Goal: Check status

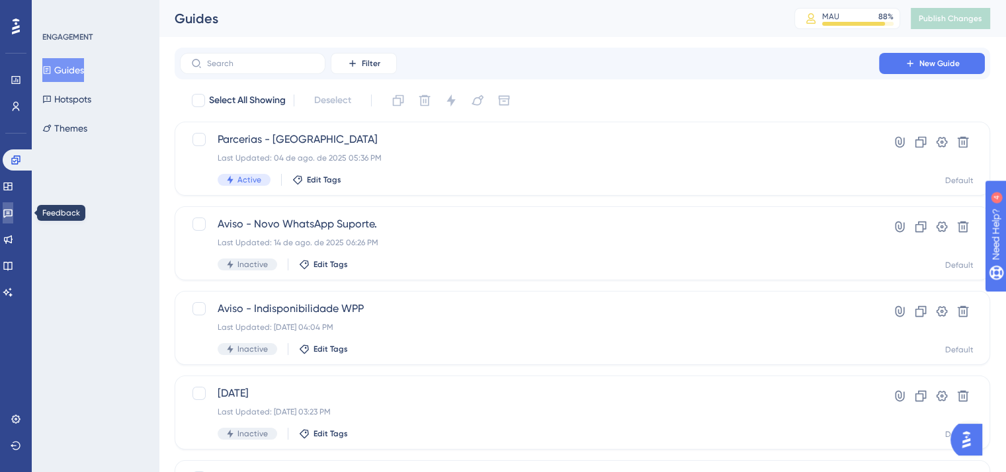
click at [13, 207] on link at bounding box center [8, 212] width 11 height 21
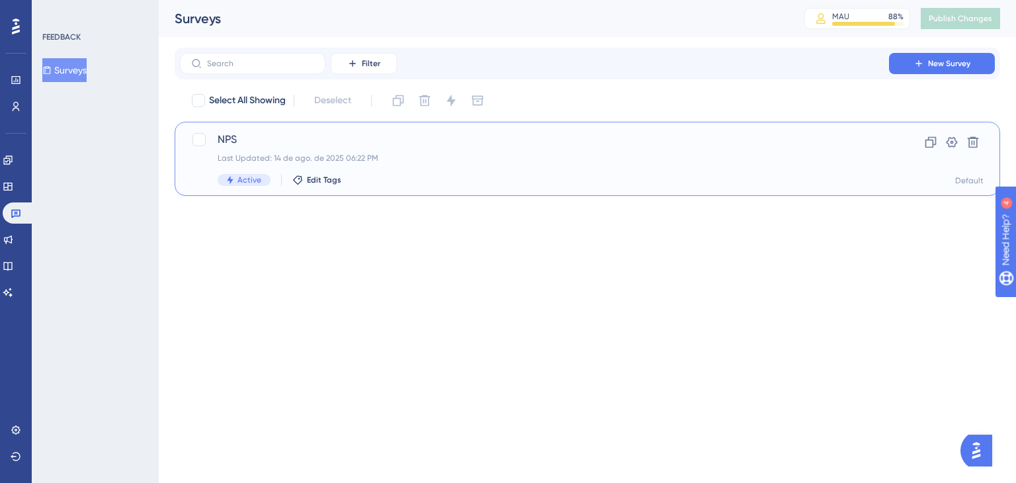
click at [485, 157] on div "Last Updated: 14 de ago. de 2025 06:22 PM" at bounding box center [535, 158] width 634 height 11
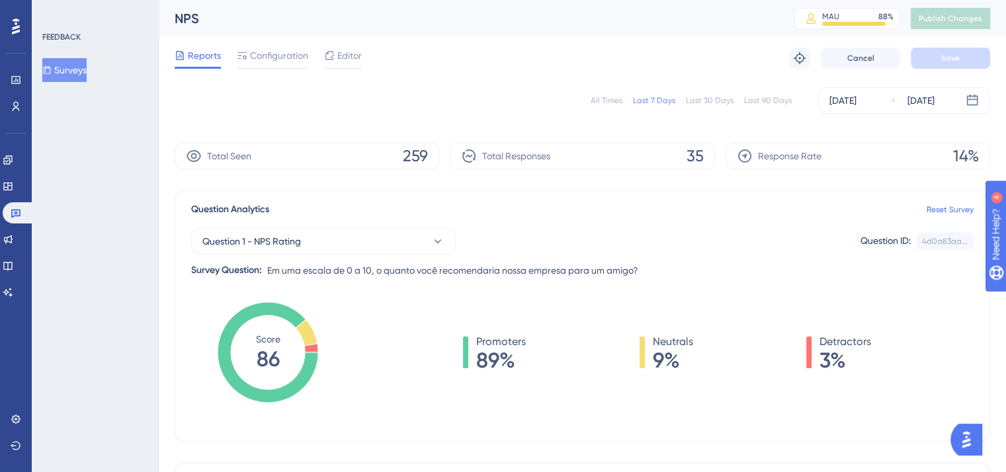
click at [727, 106] on div "All Times Last 7 Days Last 30 Days Last 90 Days [DATE] [DATE]" at bounding box center [582, 100] width 815 height 26
click at [722, 101] on div "Last 30 Days" at bounding box center [710, 100] width 48 height 11
drag, startPoint x: 549, startPoint y: 194, endPoint x: 454, endPoint y: 224, distance: 99.8
click at [454, 224] on div "Question 1 - NPS Rating Question ID: 4d0a83aa... Copy Survey Question: Em uma e…" at bounding box center [582, 248] width 782 height 61
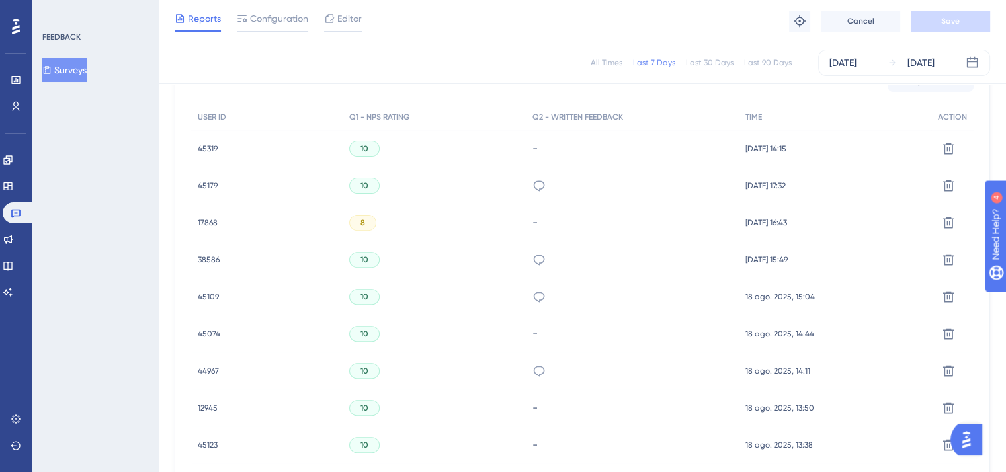
scroll to position [406, 0]
click at [540, 185] on icon at bounding box center [538, 184] width 13 height 13
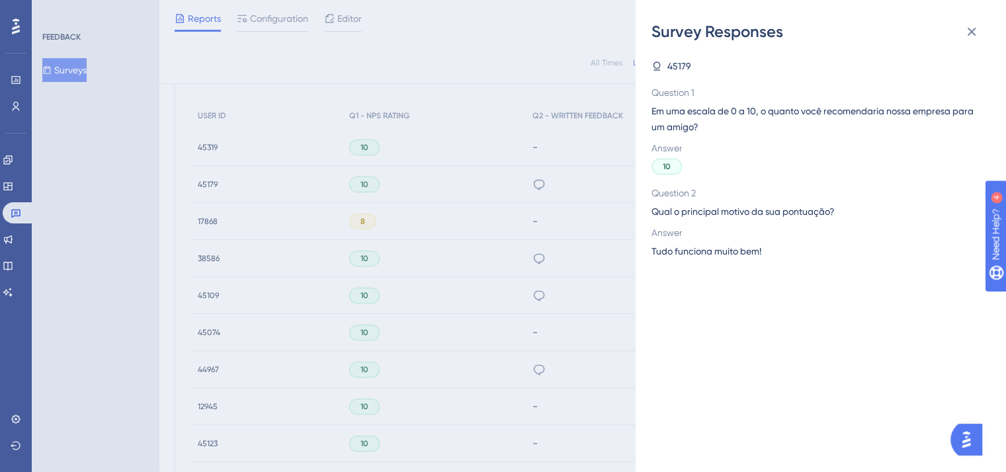
click at [528, 204] on div "Survey Responses 45179 Question 1 Em uma escala de 0 a 10, o quanto você recome…" at bounding box center [503, 236] width 1006 height 472
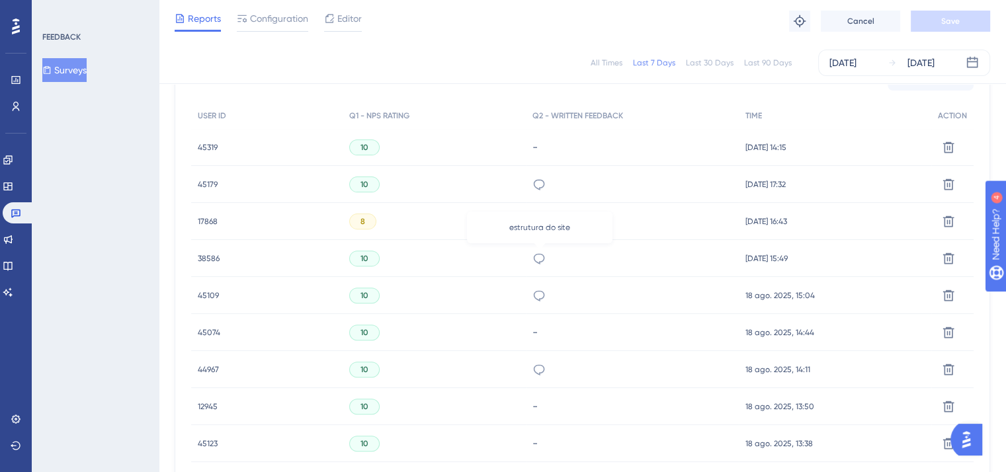
click at [541, 262] on icon at bounding box center [538, 258] width 13 height 13
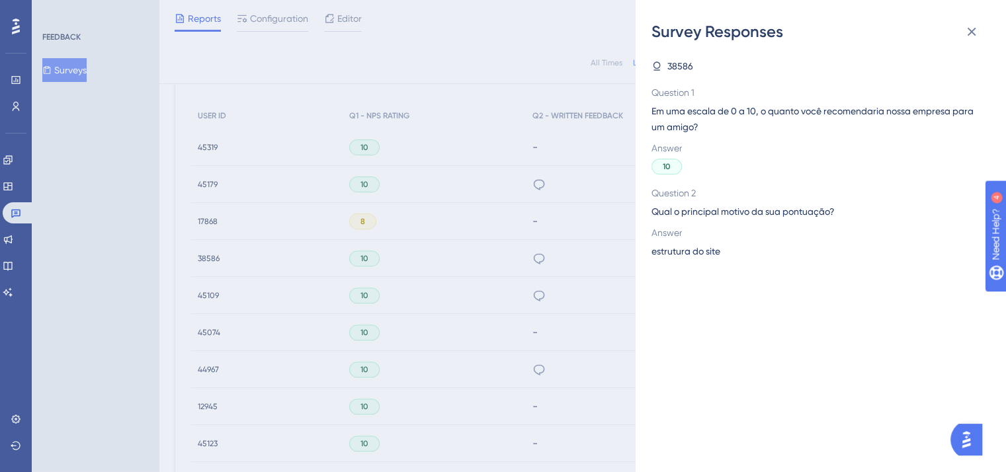
click at [508, 274] on div "Survey Responses 38586 Question 1 Em uma escala de 0 a 10, o quanto você recome…" at bounding box center [503, 236] width 1006 height 472
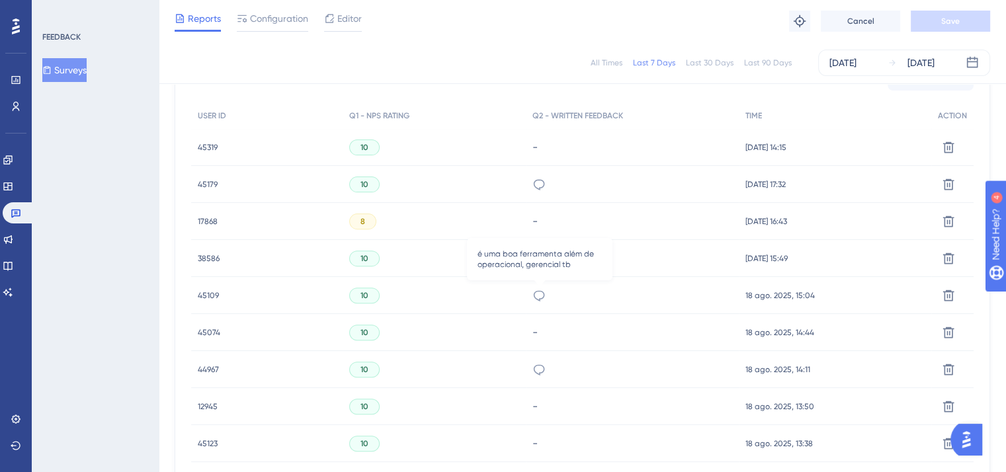
click at [538, 295] on icon at bounding box center [538, 295] width 13 height 13
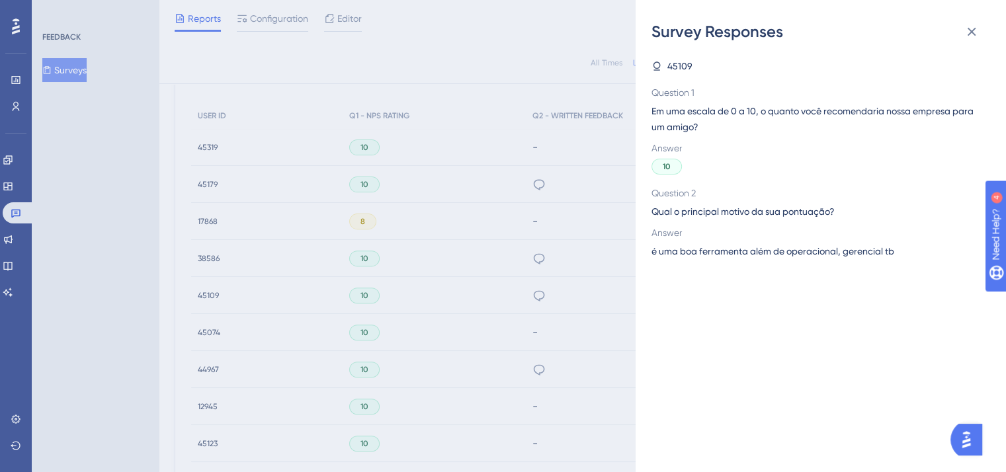
click at [491, 314] on div "Survey Responses 45109 Question 1 Em uma escala de 0 a 10, o quanto você recome…" at bounding box center [503, 236] width 1006 height 472
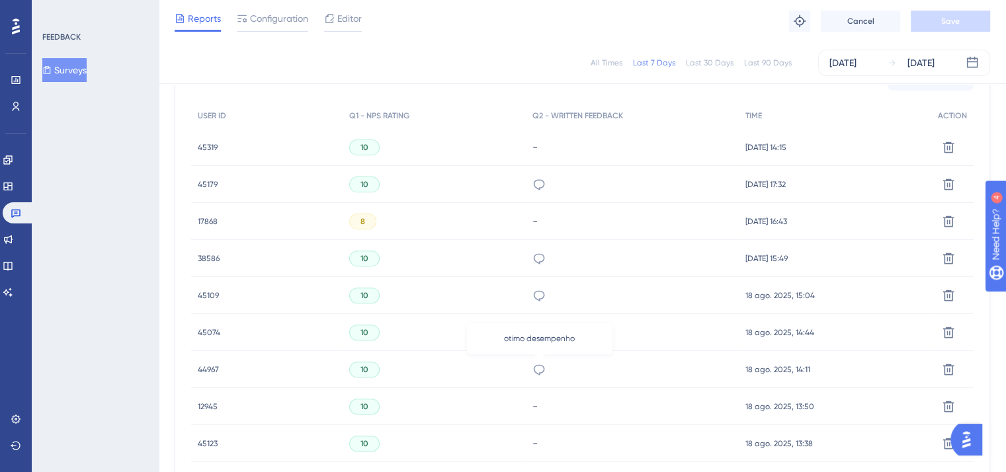
click at [538, 366] on icon at bounding box center [538, 369] width 13 height 13
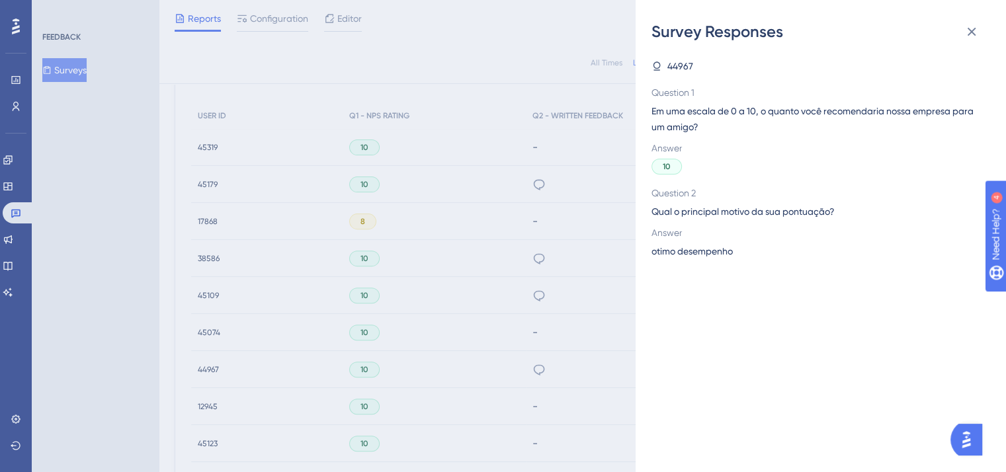
click at [506, 343] on div "Survey Responses 44967 Question 1 Em uma escala de 0 a 10, o quanto você recome…" at bounding box center [503, 236] width 1006 height 472
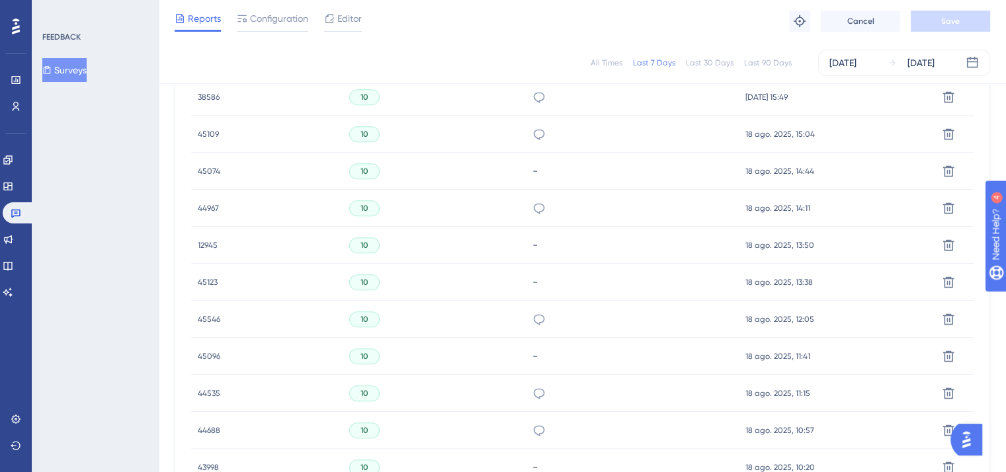
scroll to position [619, 0]
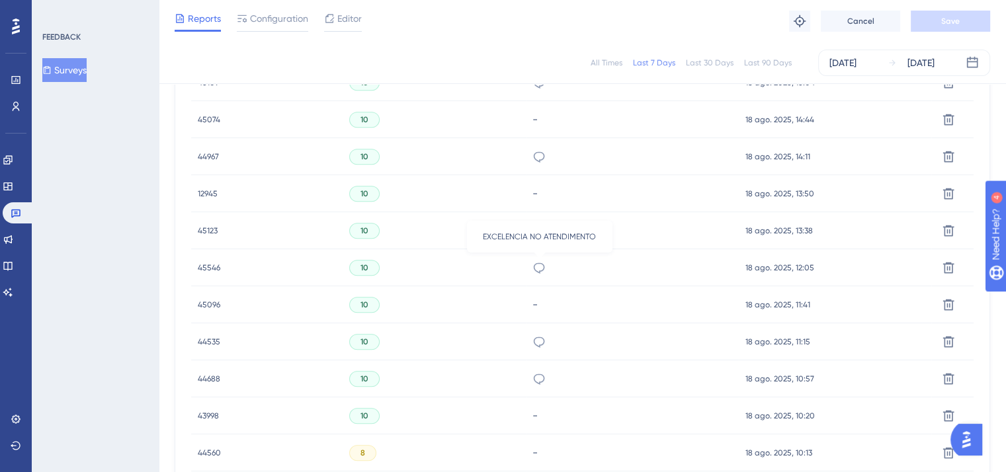
click at [542, 266] on icon at bounding box center [538, 267] width 13 height 13
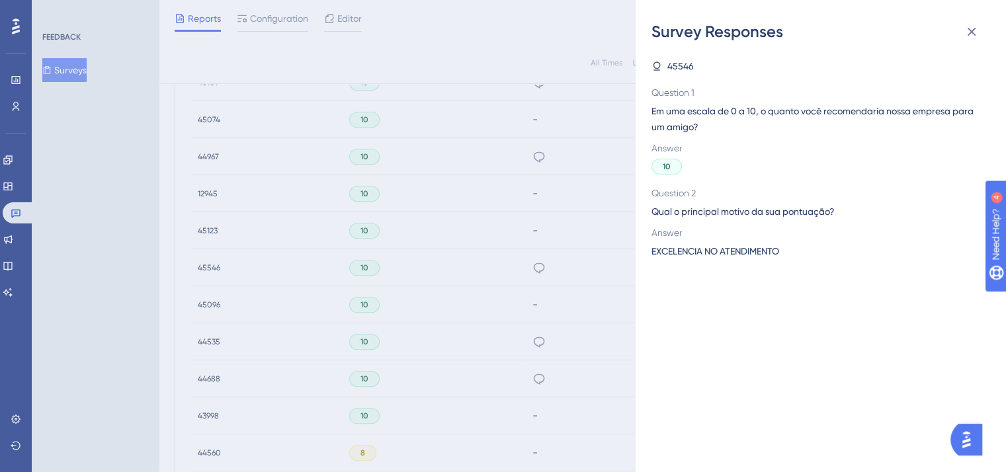
click at [538, 289] on div "Survey Responses 45546 Question 1 Em uma escala de 0 a 10, o quanto você recome…" at bounding box center [503, 236] width 1006 height 472
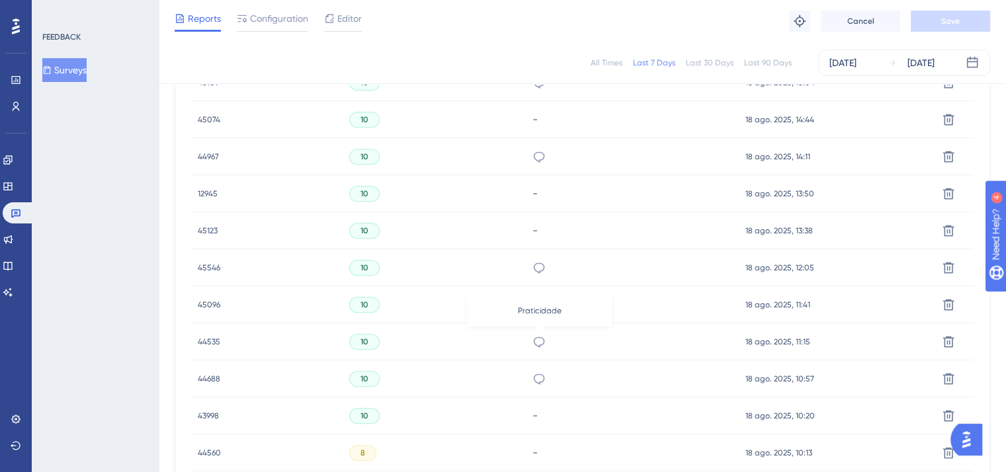
click at [540, 345] on icon at bounding box center [538, 342] width 11 height 11
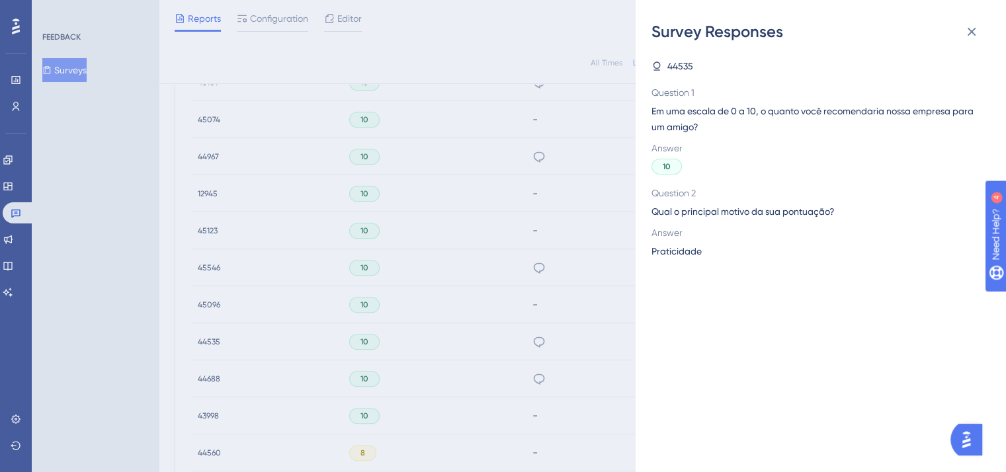
click at [542, 368] on div "Survey Responses 44535 Question 1 Em uma escala de 0 a 10, o quanto você recome…" at bounding box center [503, 236] width 1006 height 472
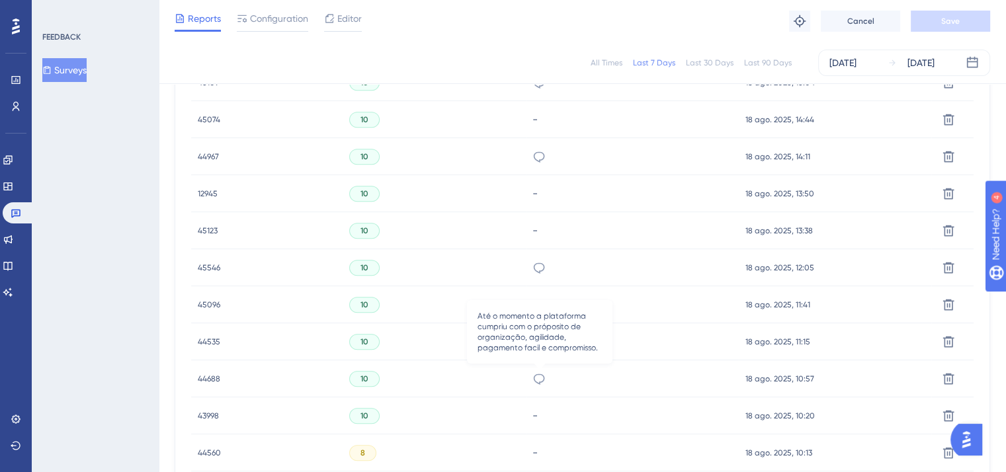
click at [537, 382] on icon at bounding box center [538, 378] width 13 height 13
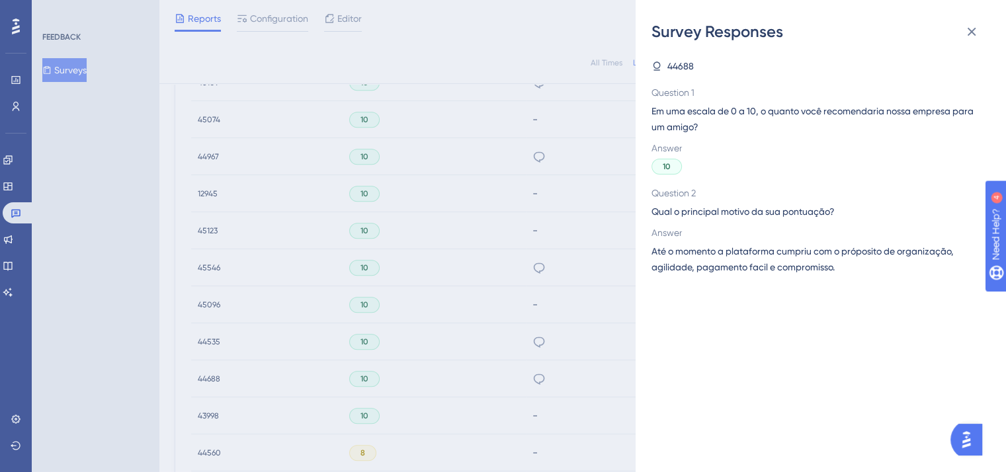
click at [537, 382] on div "Survey Responses 44688 Question 1 Em uma escala de 0 a 10, o quanto você recome…" at bounding box center [503, 236] width 1006 height 472
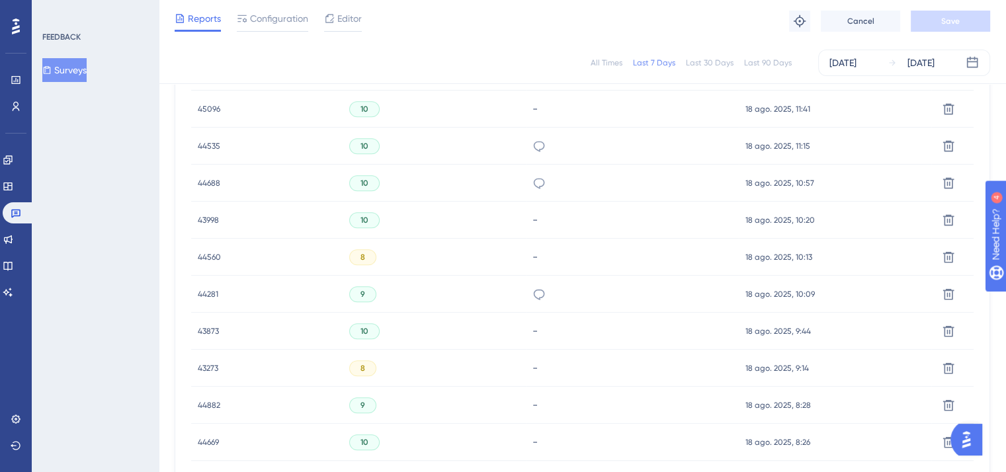
scroll to position [839, 0]
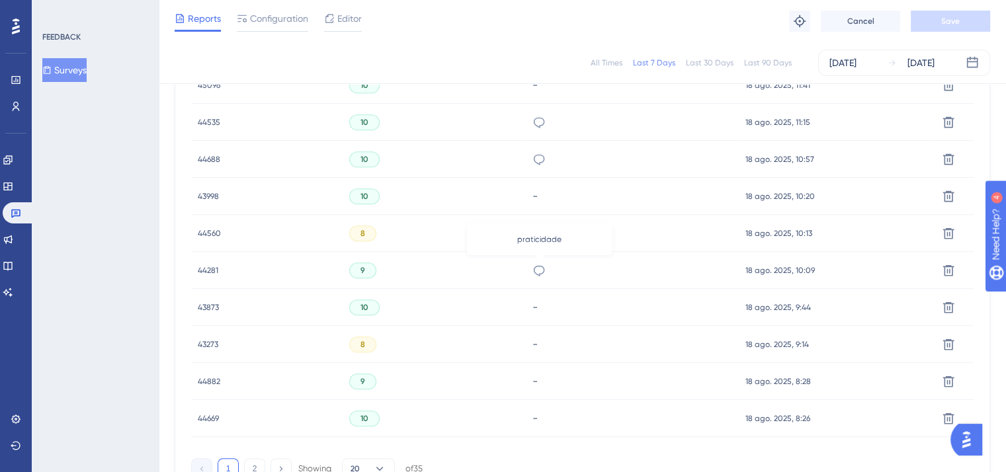
click at [542, 270] on icon at bounding box center [538, 270] width 13 height 13
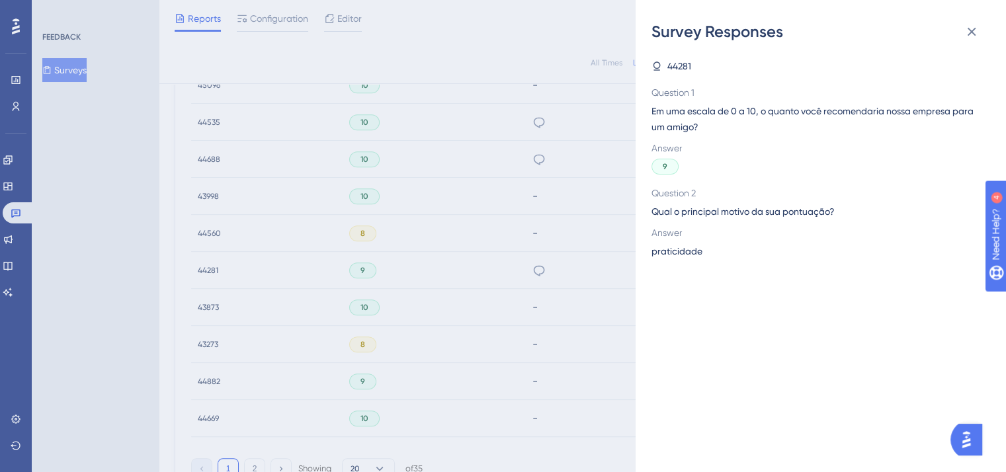
click at [524, 326] on div "Survey Responses 44281 Question 1 Em uma escala de 0 a 10, o quanto você recome…" at bounding box center [503, 236] width 1006 height 472
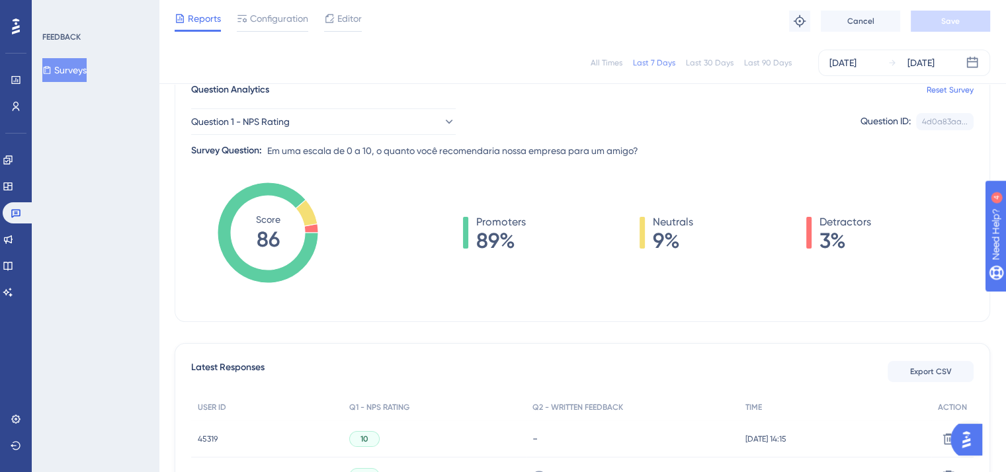
scroll to position [0, 0]
